Goal: Find specific page/section: Find specific page/section

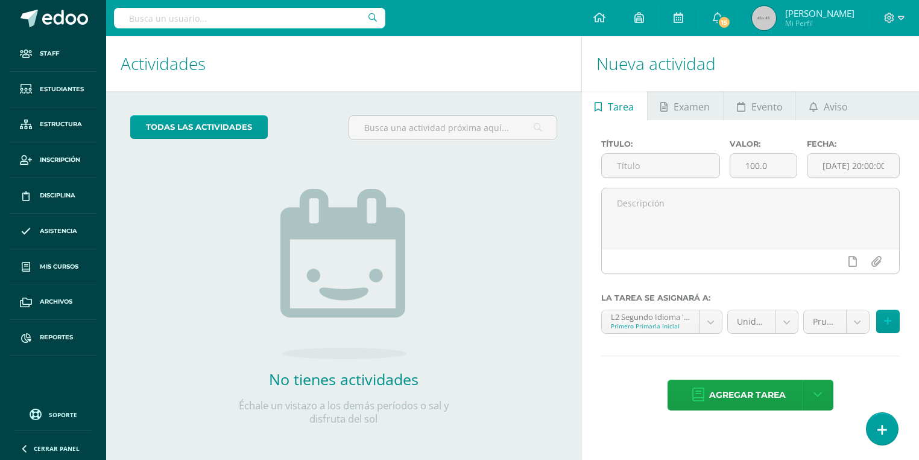
click at [195, 17] on input "text" at bounding box center [249, 18] width 271 height 21
type input "[PERSON_NAME]"
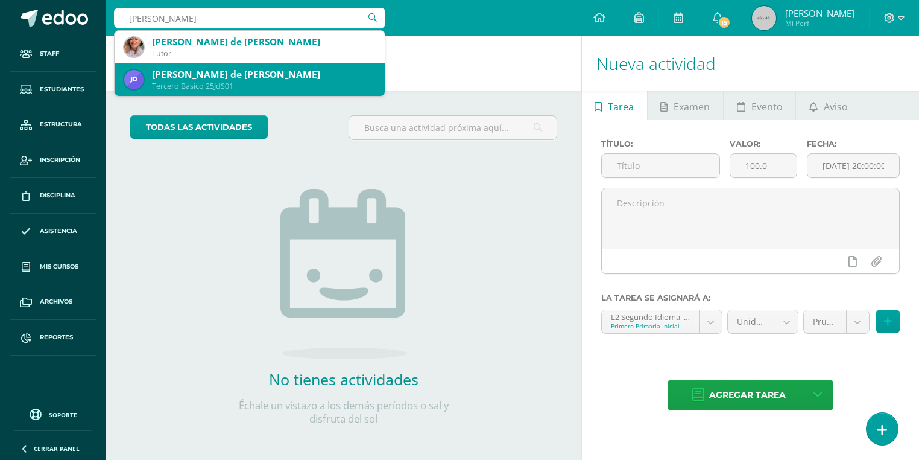
click at [217, 85] on div "Tercero Básico 25JdS01" at bounding box center [263, 86] width 223 height 10
